Goal: Entertainment & Leisure: Consume media (video, audio)

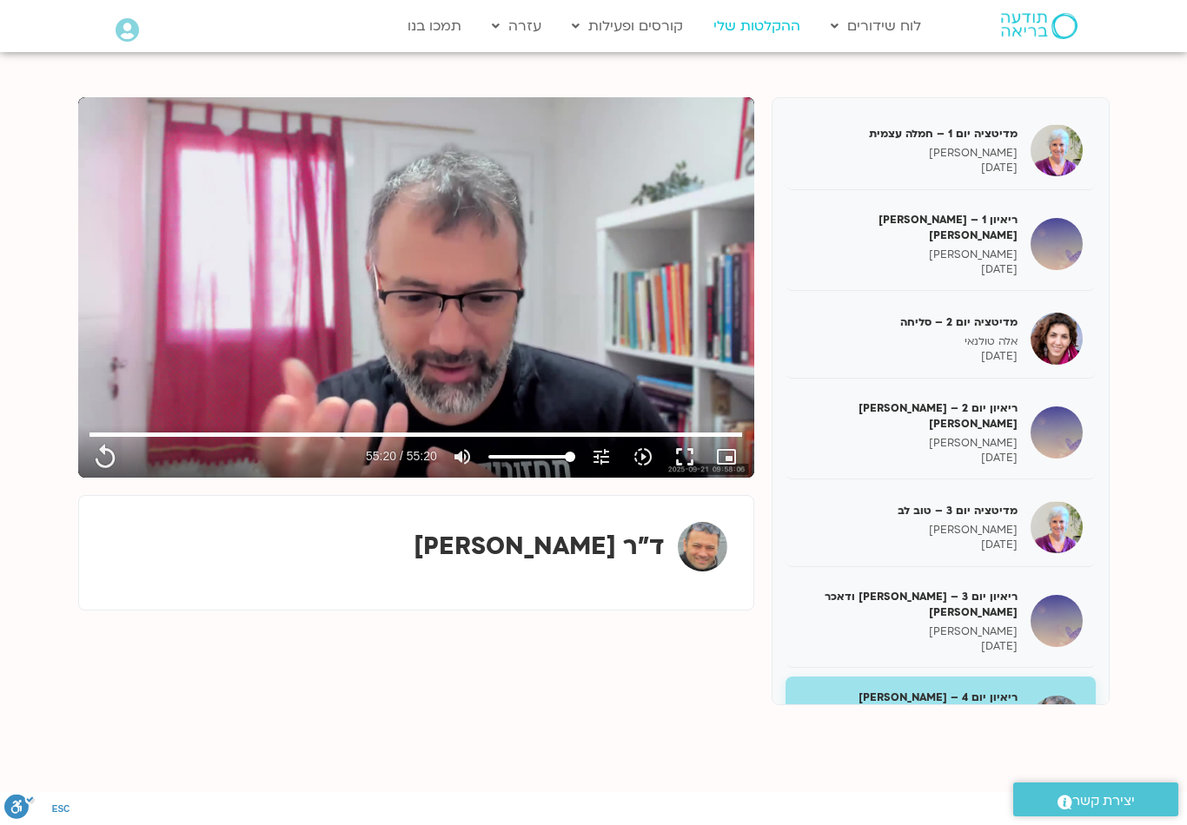
click at [765, 24] on link "ההקלטות שלי" at bounding box center [757, 26] width 104 height 33
type input "3320.68"
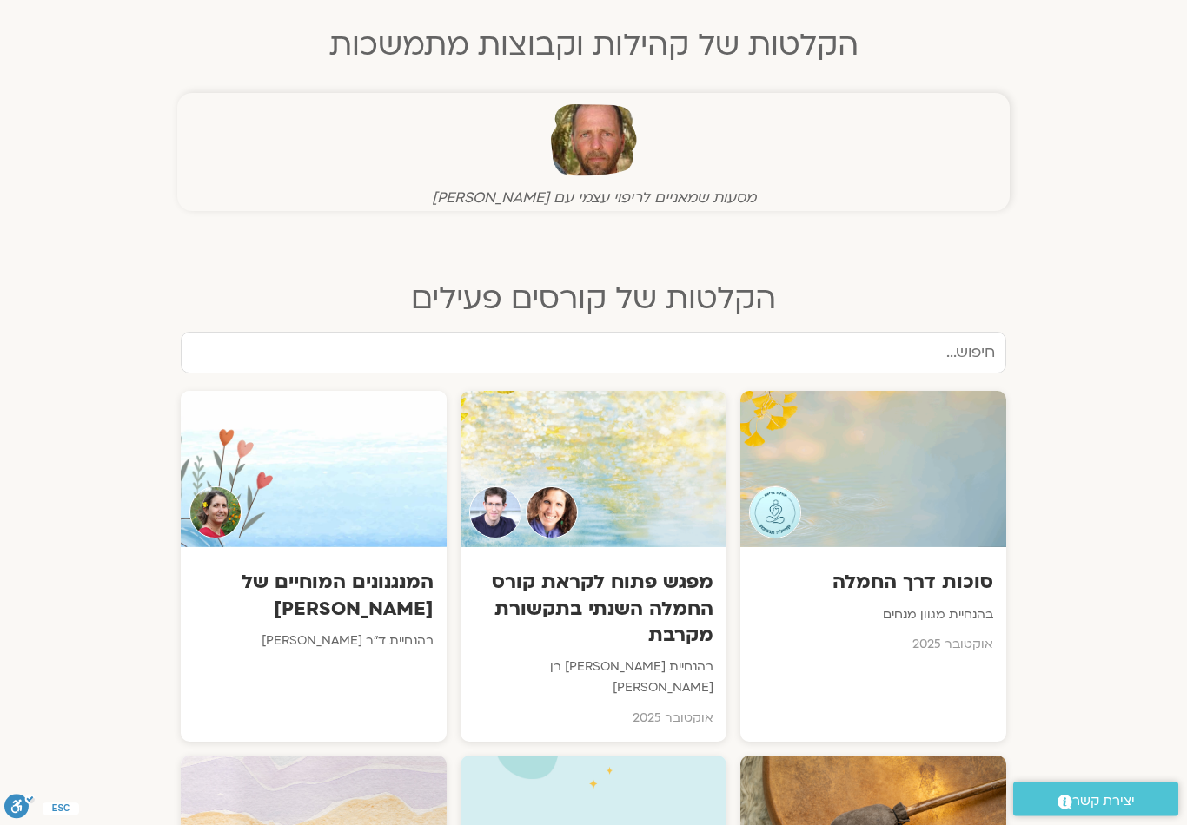
scroll to position [576, 0]
click at [926, 584] on h3 "סוכות דרך החמלה" at bounding box center [873, 582] width 242 height 27
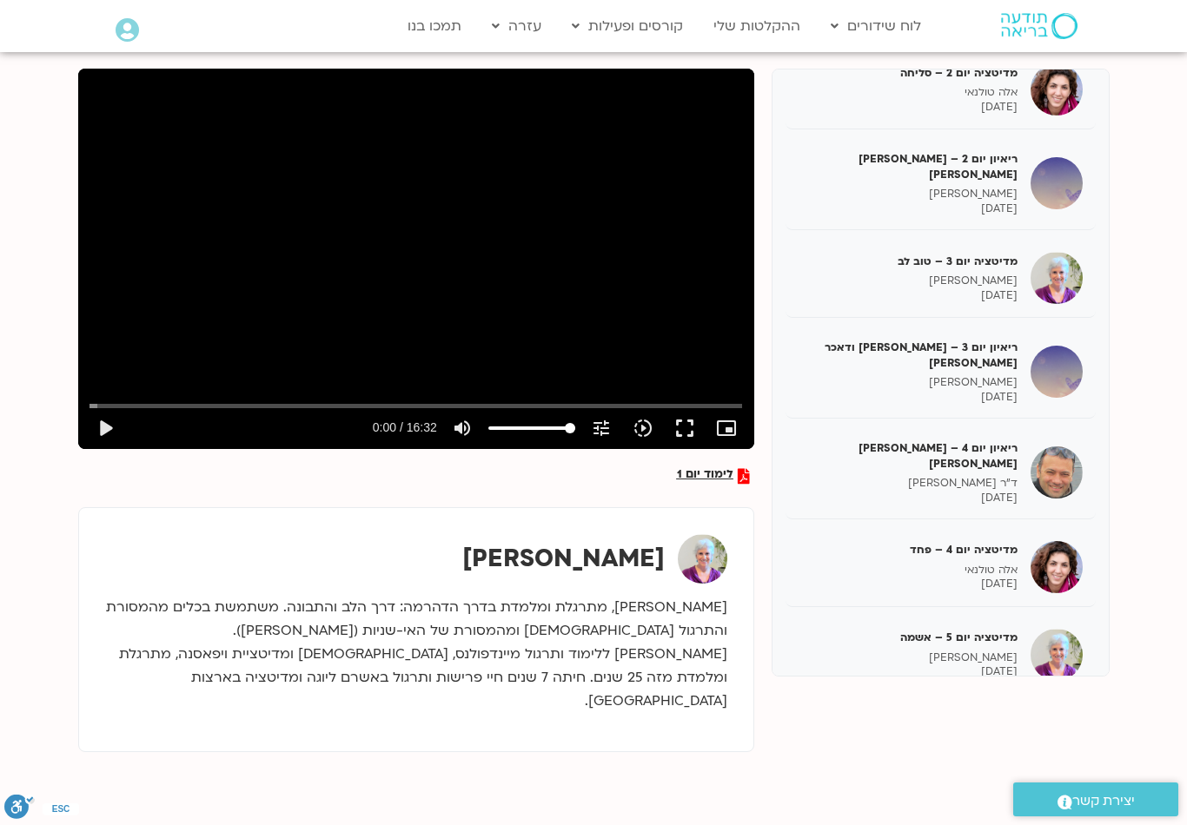
scroll to position [209, 0]
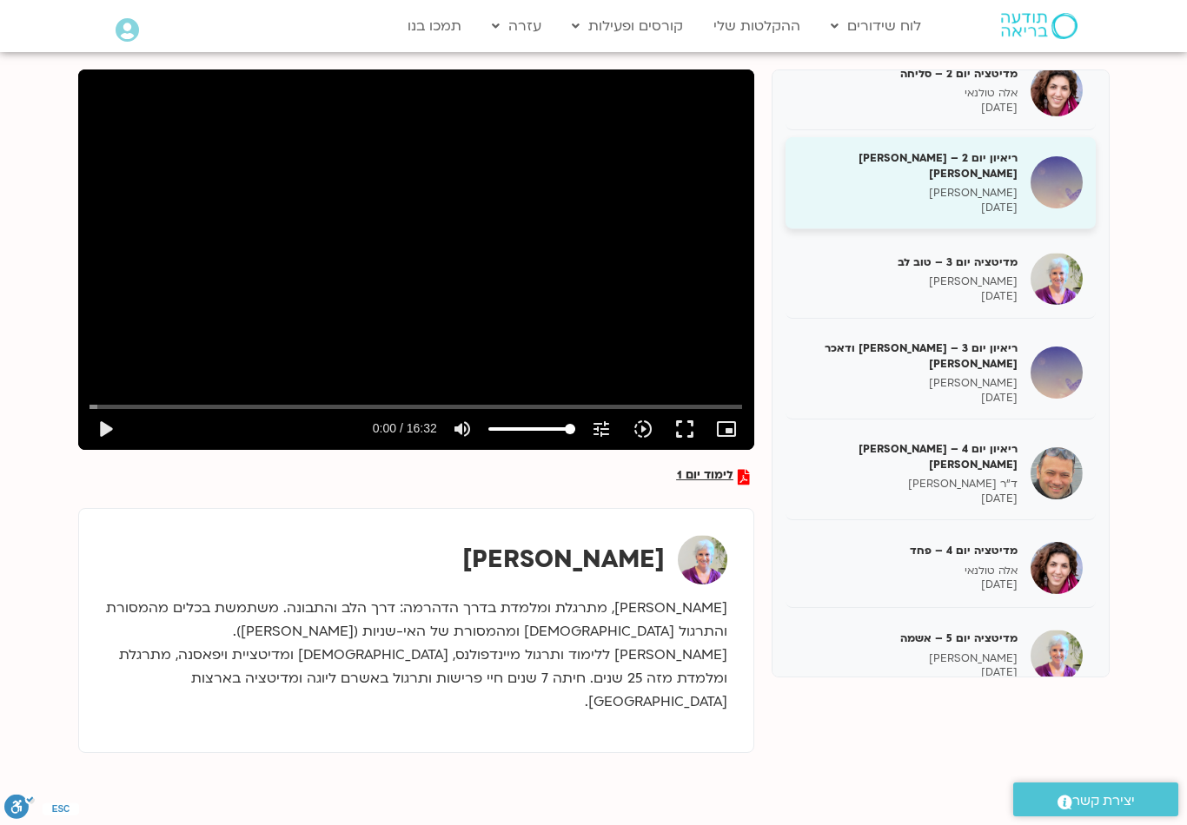
click at [992, 157] on div "ריאיון יום 2 – טארה בראך ודן סיגל טארה בראך 09/10/2025" at bounding box center [907, 182] width 219 height 65
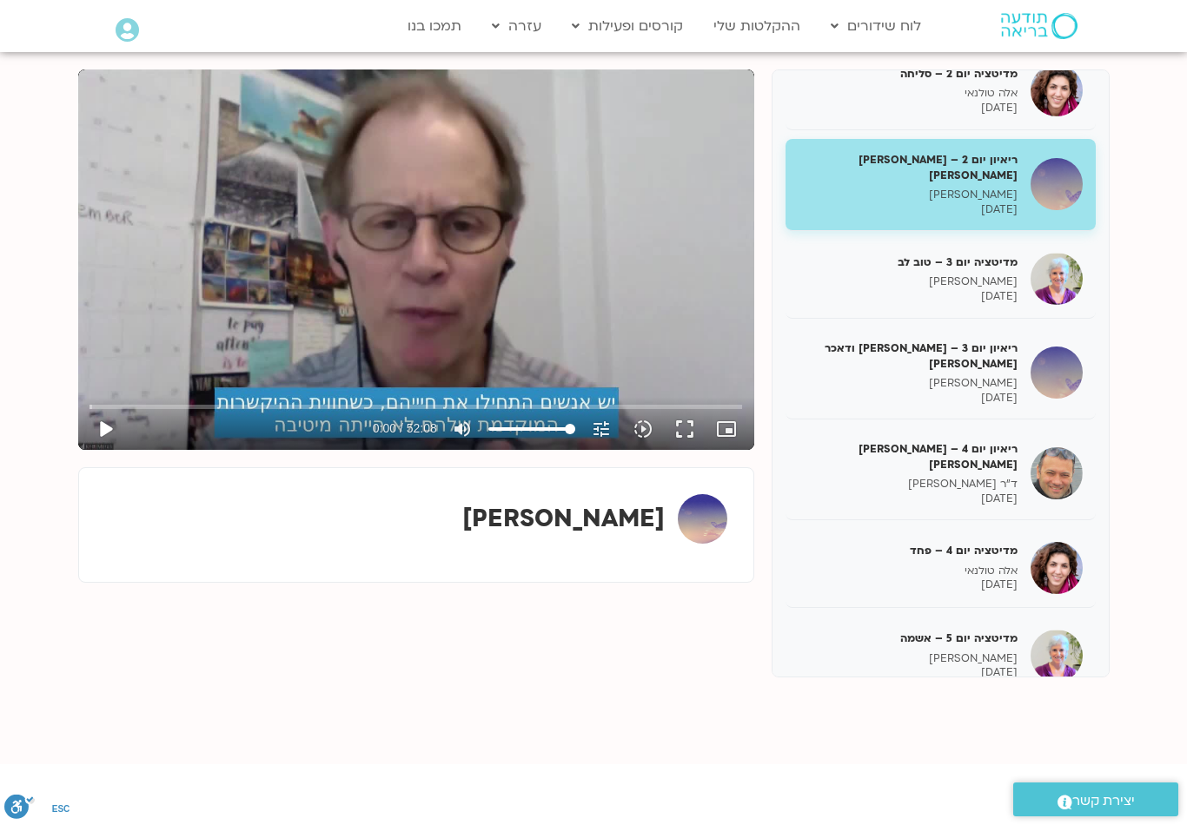
click at [108, 436] on button "play_arrow" at bounding box center [105, 429] width 42 height 42
click at [672, 445] on button "fullscreen" at bounding box center [685, 429] width 42 height 42
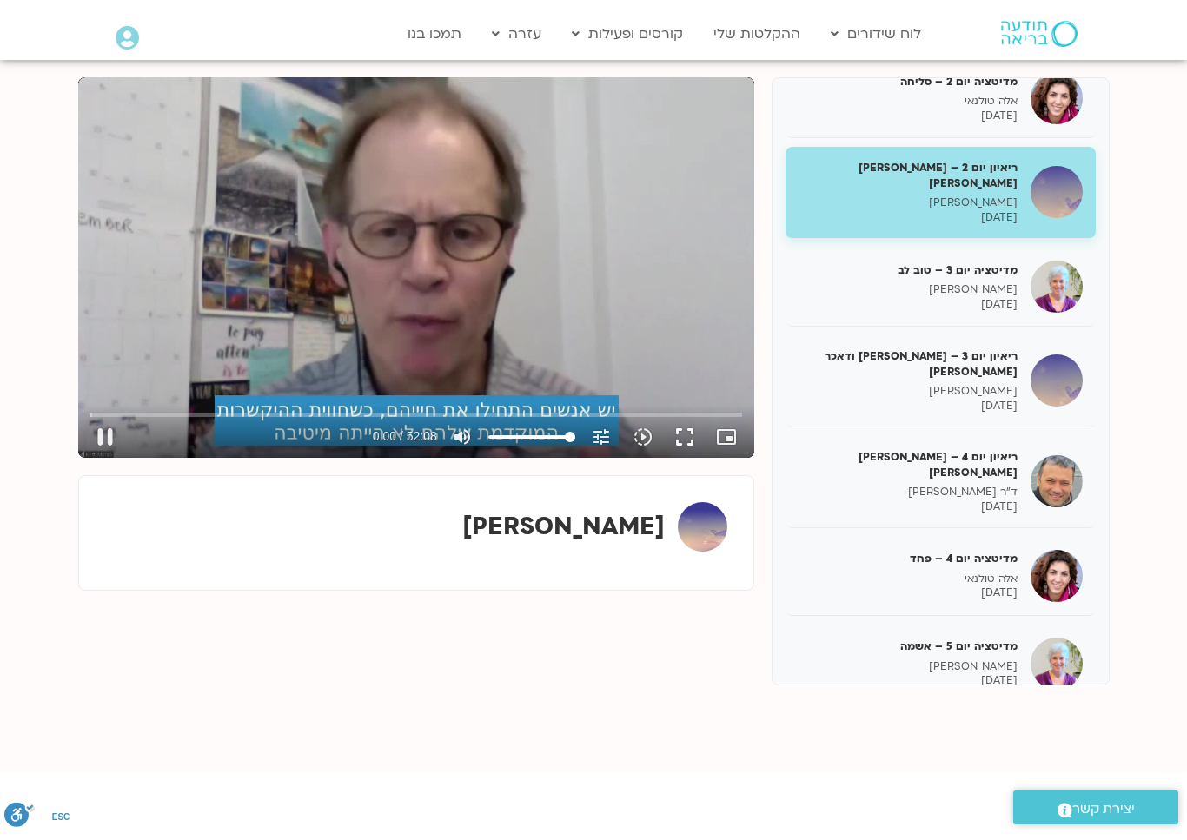
scroll to position [21, 0]
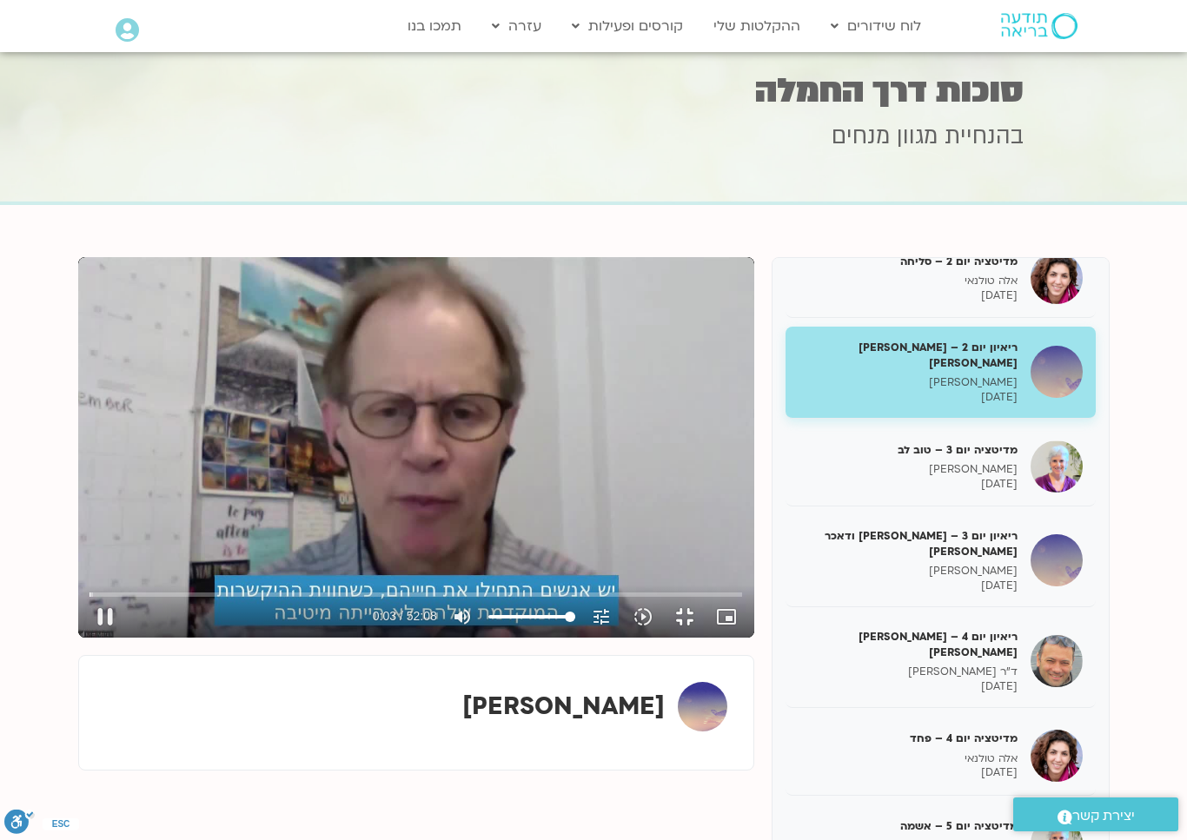
type input "4.02358096607732"
